Goal: Navigation & Orientation: Find specific page/section

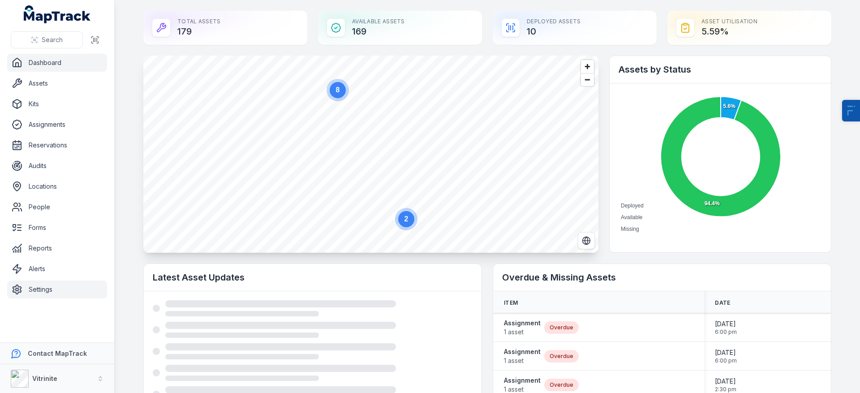
click at [63, 291] on link "Settings" at bounding box center [57, 289] width 100 height 18
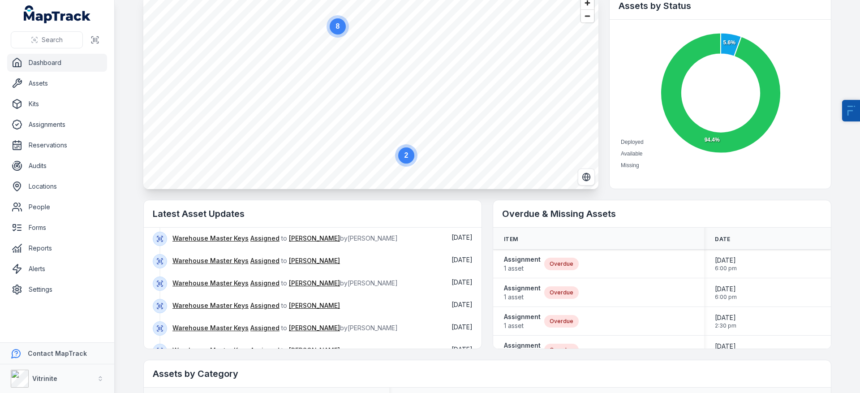
scroll to position [140, 0]
click at [182, 333] on button "Show more" at bounding box center [181, 330] width 56 height 19
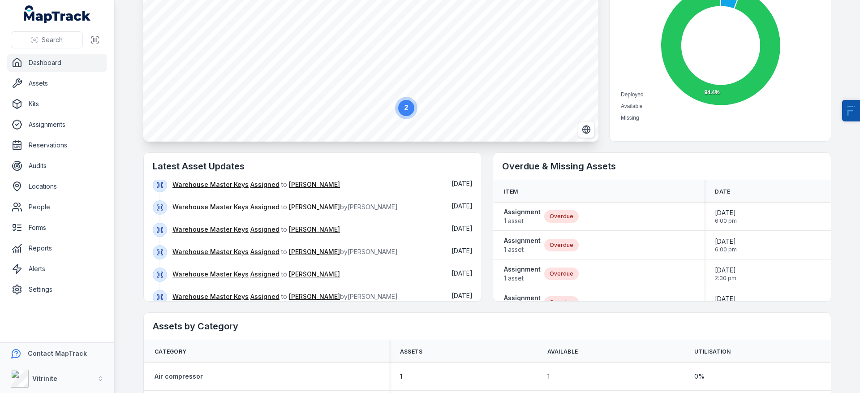
scroll to position [0, 0]
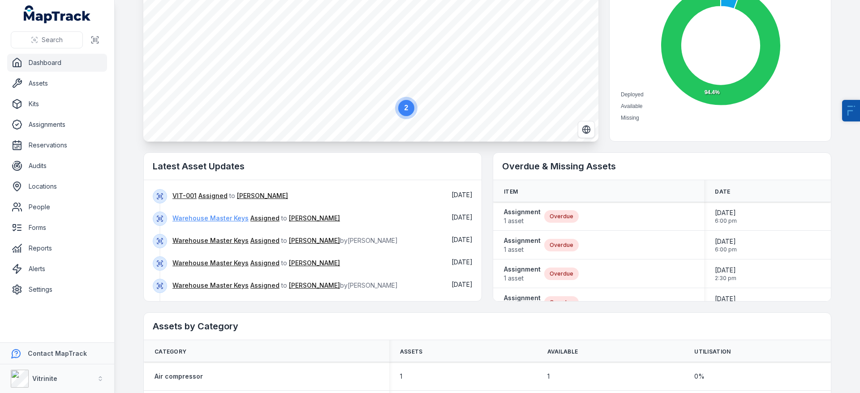
click at [218, 219] on link "Warehouse Master Keys" at bounding box center [210, 218] width 76 height 9
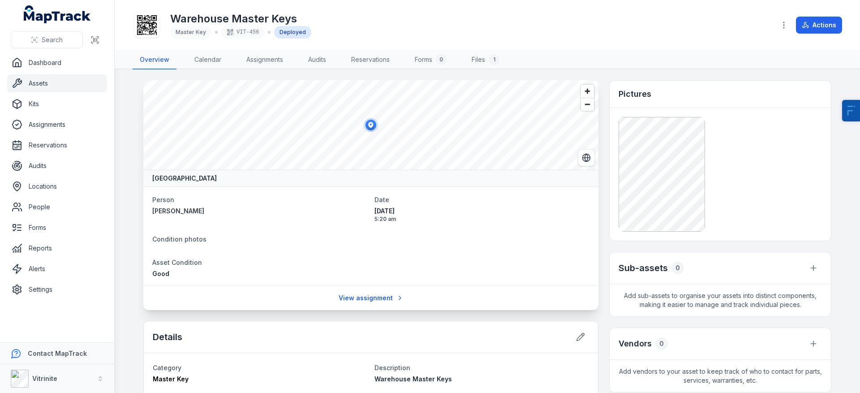
click at [45, 81] on link "Assets" at bounding box center [57, 83] width 100 height 18
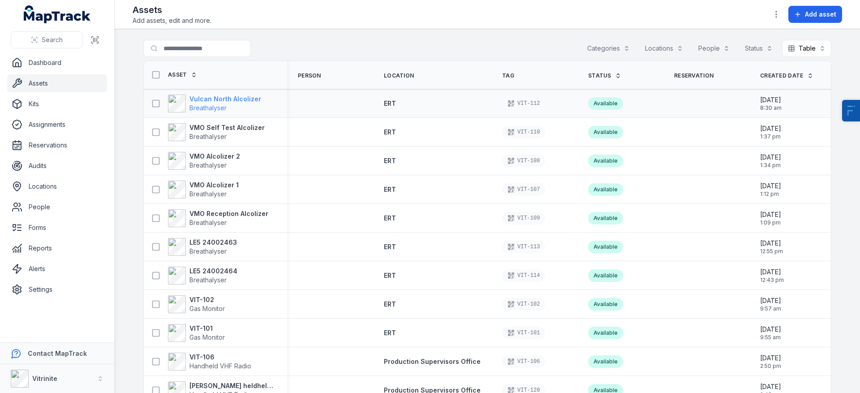
click at [214, 105] on span "Breathalyser" at bounding box center [207, 108] width 37 height 8
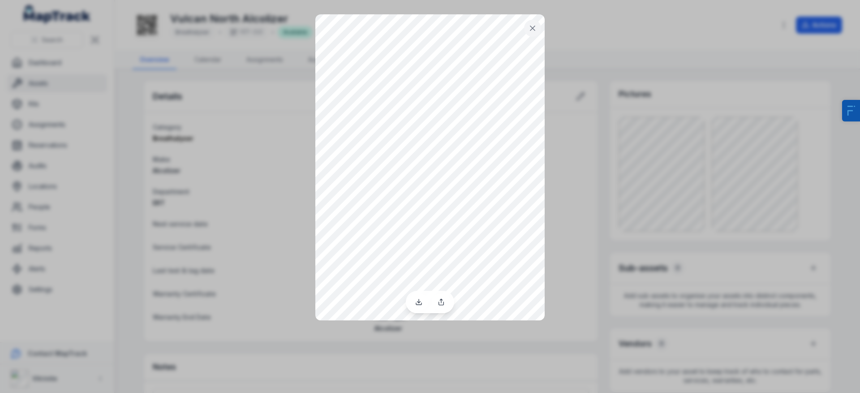
click at [620, 69] on div at bounding box center [430, 196] width 860 height 393
click at [531, 25] on icon at bounding box center [532, 28] width 9 height 9
click at [529, 26] on icon at bounding box center [532, 28] width 9 height 9
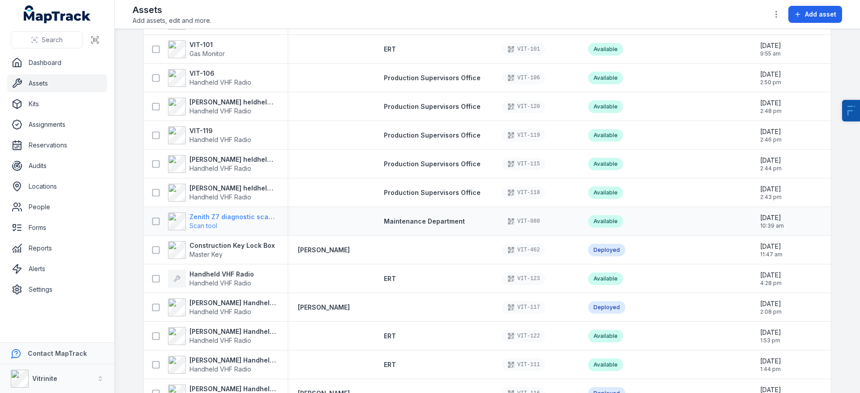
scroll to position [289, 0]
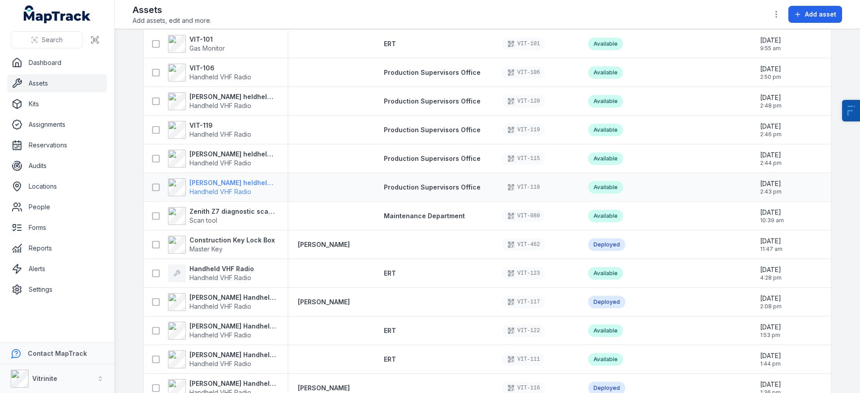
click at [229, 188] on span "Handheld VHF Radio" at bounding box center [220, 192] width 62 height 8
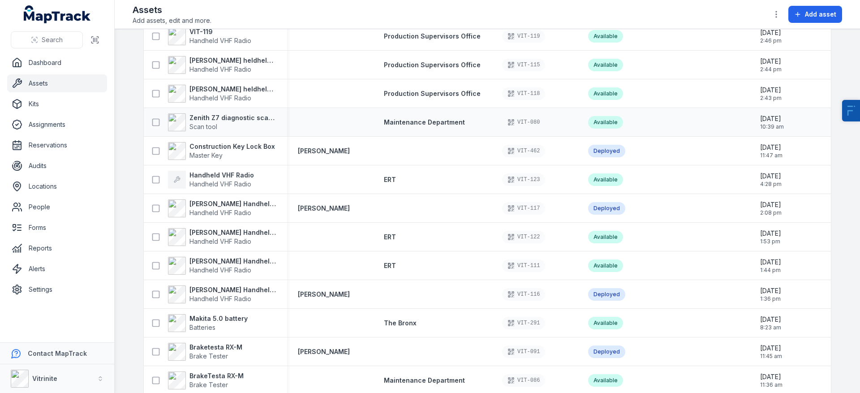
scroll to position [432, 0]
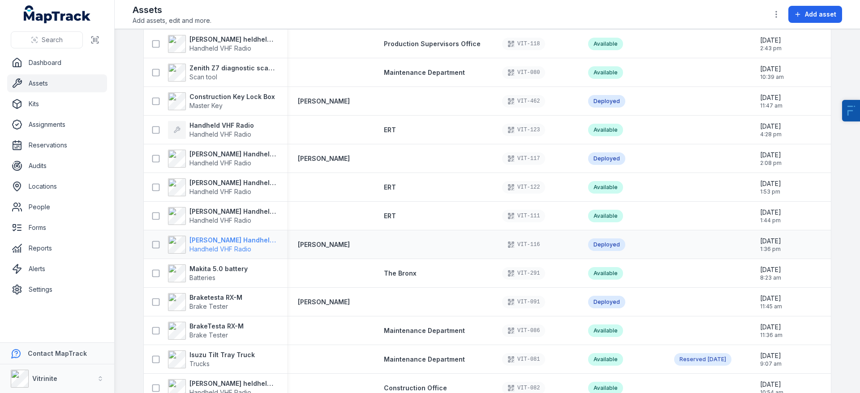
click at [220, 237] on strong "[PERSON_NAME] Handheld VHF Radio" at bounding box center [232, 239] width 87 height 9
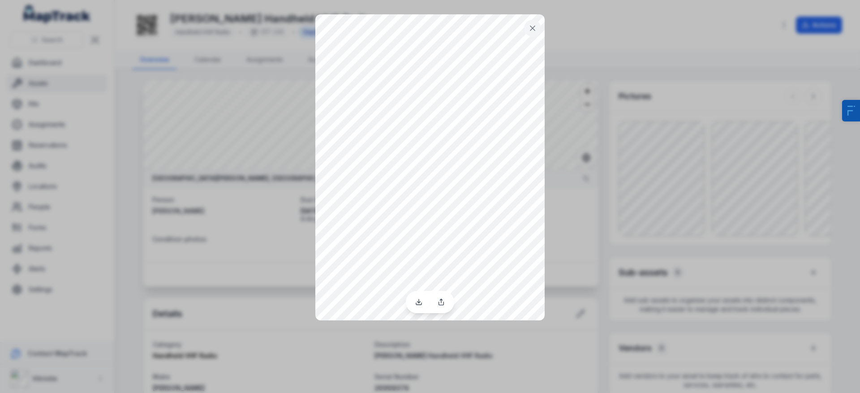
click at [629, 210] on div at bounding box center [430, 196] width 860 height 393
click at [525, 29] on button at bounding box center [532, 28] width 17 height 17
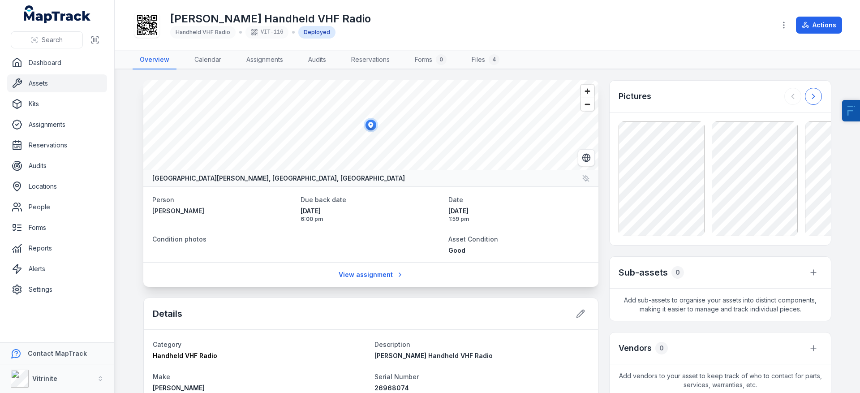
click at [809, 97] on icon at bounding box center [813, 96] width 9 height 9
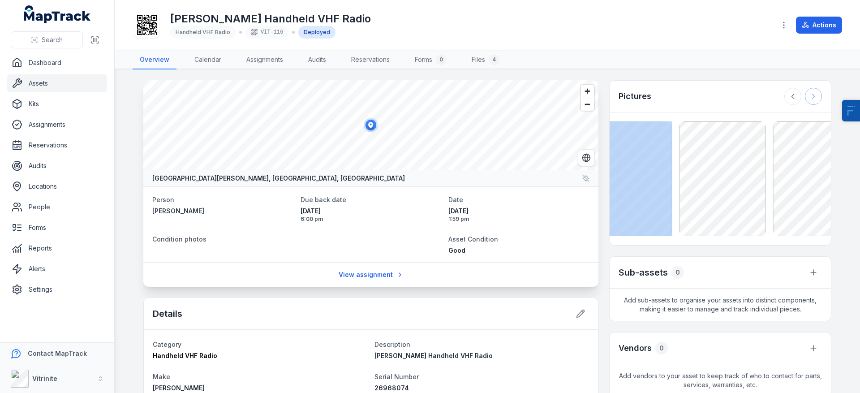
click at [809, 97] on div at bounding box center [803, 96] width 38 height 17
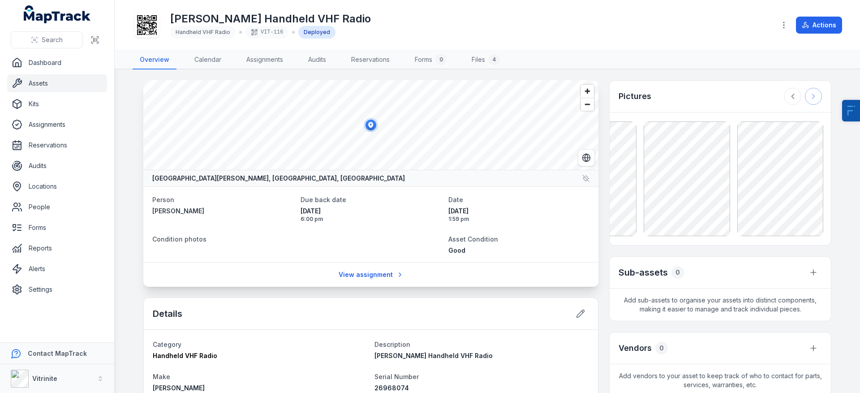
click at [809, 97] on div at bounding box center [803, 96] width 38 height 17
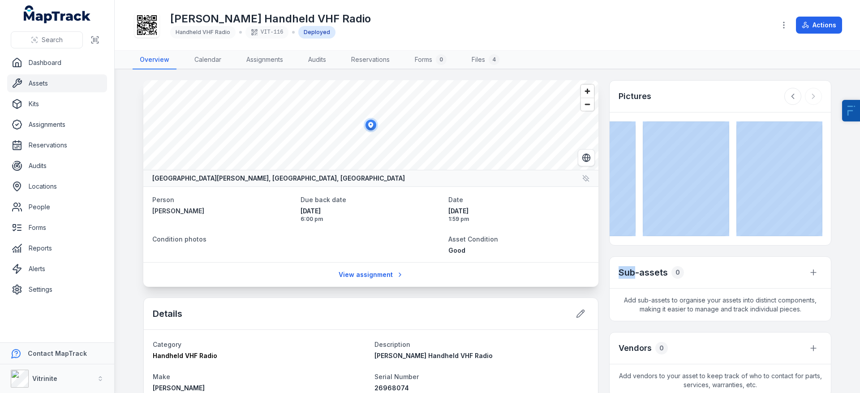
click at [58, 84] on link "Assets" at bounding box center [57, 83] width 100 height 18
click at [36, 61] on link "Dashboard" at bounding box center [57, 63] width 100 height 18
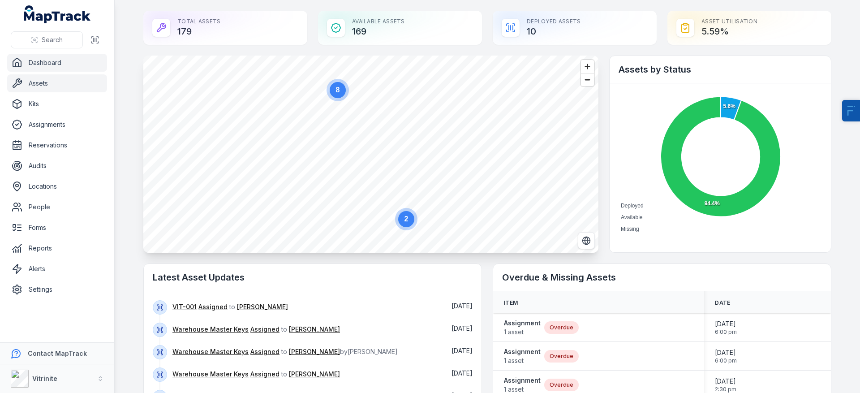
click at [51, 85] on link "Assets" at bounding box center [57, 83] width 100 height 18
click at [181, 312] on div "VIT-001 Assigned to [PERSON_NAME]" at bounding box center [305, 311] width 266 height 22
click at [183, 309] on link "VIT-001" at bounding box center [184, 306] width 24 height 9
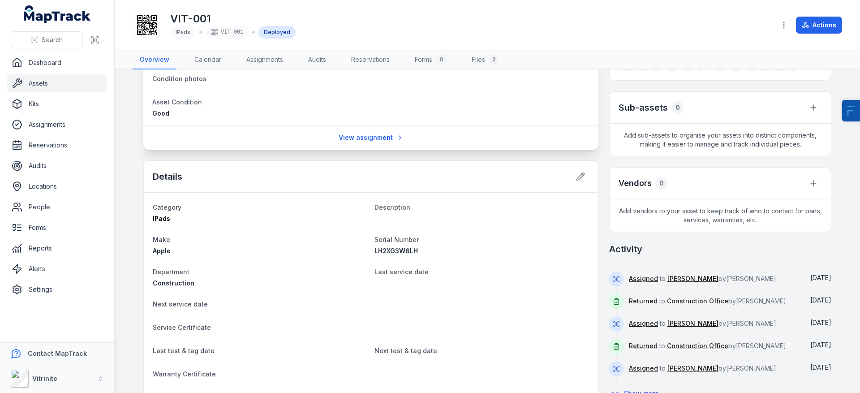
scroll to position [216, 0]
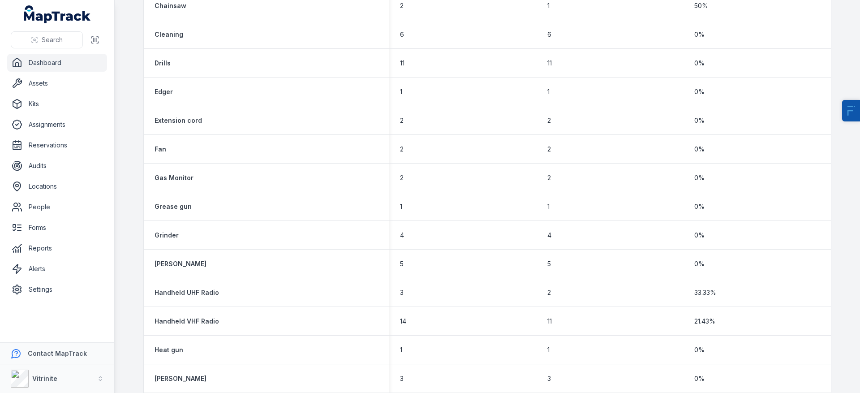
scroll to position [128, 0]
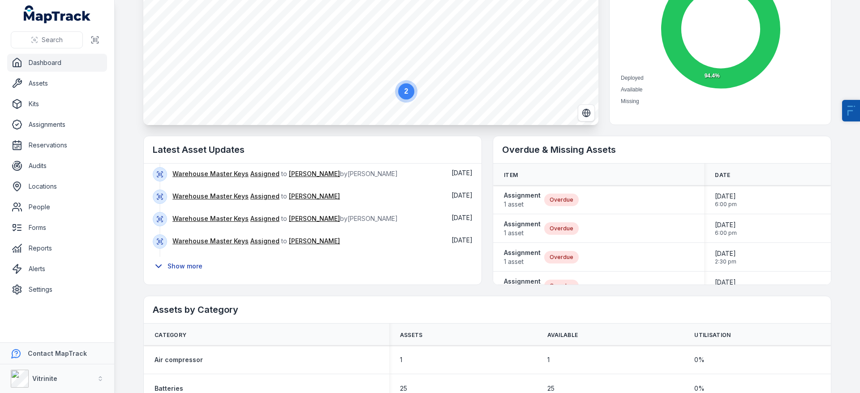
click at [191, 266] on button "Show more" at bounding box center [181, 266] width 56 height 19
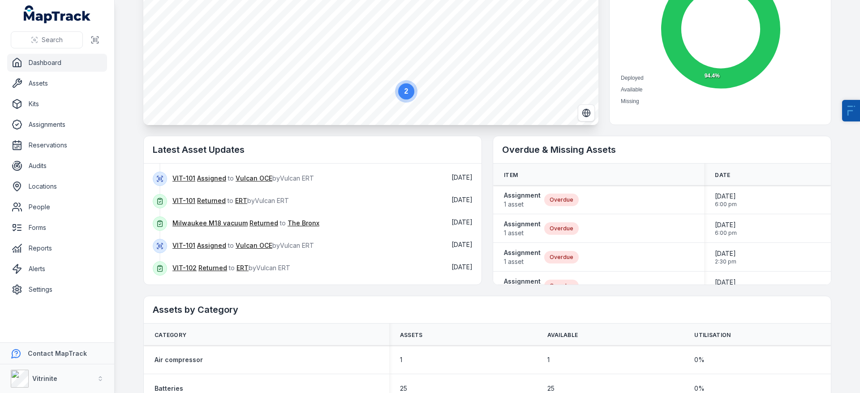
scroll to position [167, 0]
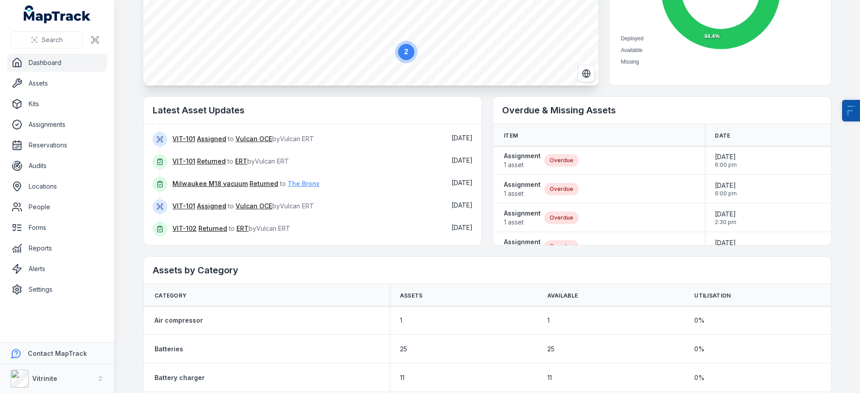
click at [288, 182] on link "The Bronx" at bounding box center [303, 183] width 32 height 9
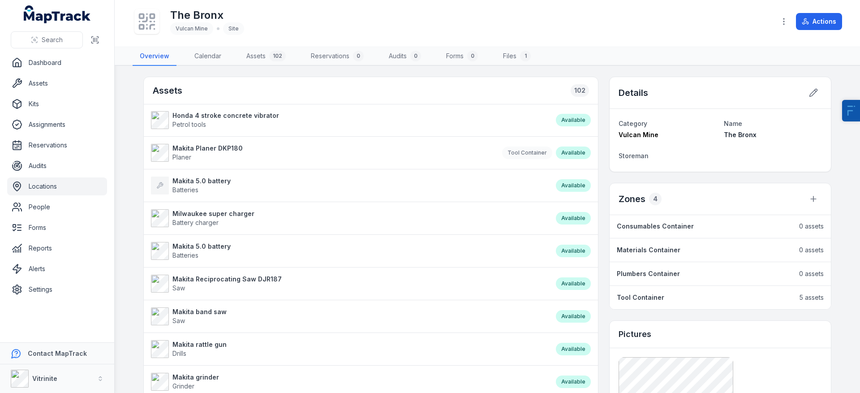
scroll to position [69, 0]
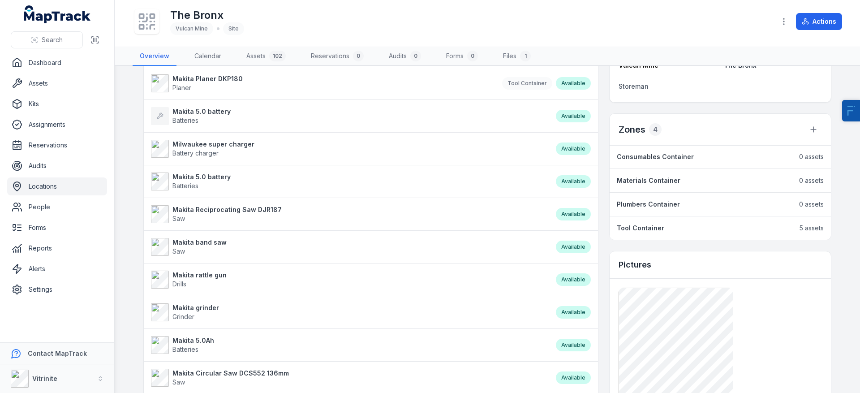
click at [632, 227] on strong "Tool Container" at bounding box center [639, 227] width 47 height 9
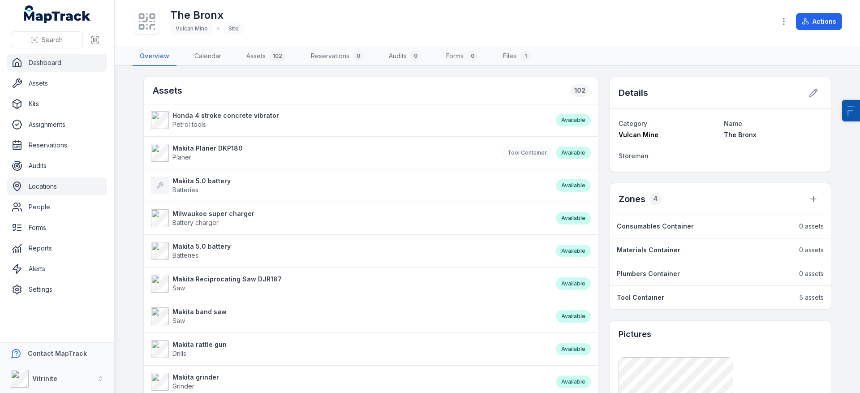
click at [61, 60] on link "Dashboard" at bounding box center [57, 63] width 100 height 18
